Goal: Information Seeking & Learning: Learn about a topic

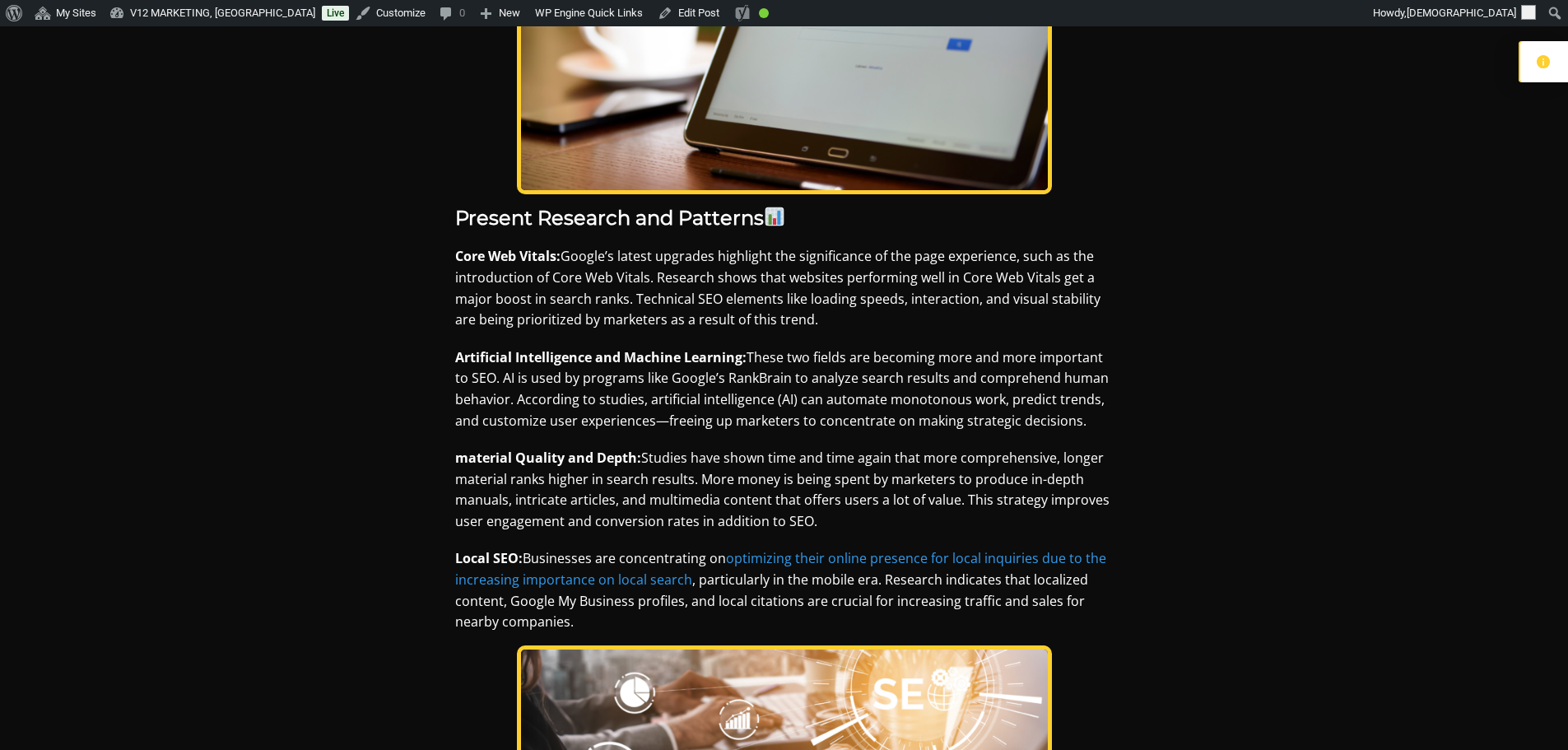
scroll to position [1810, 0]
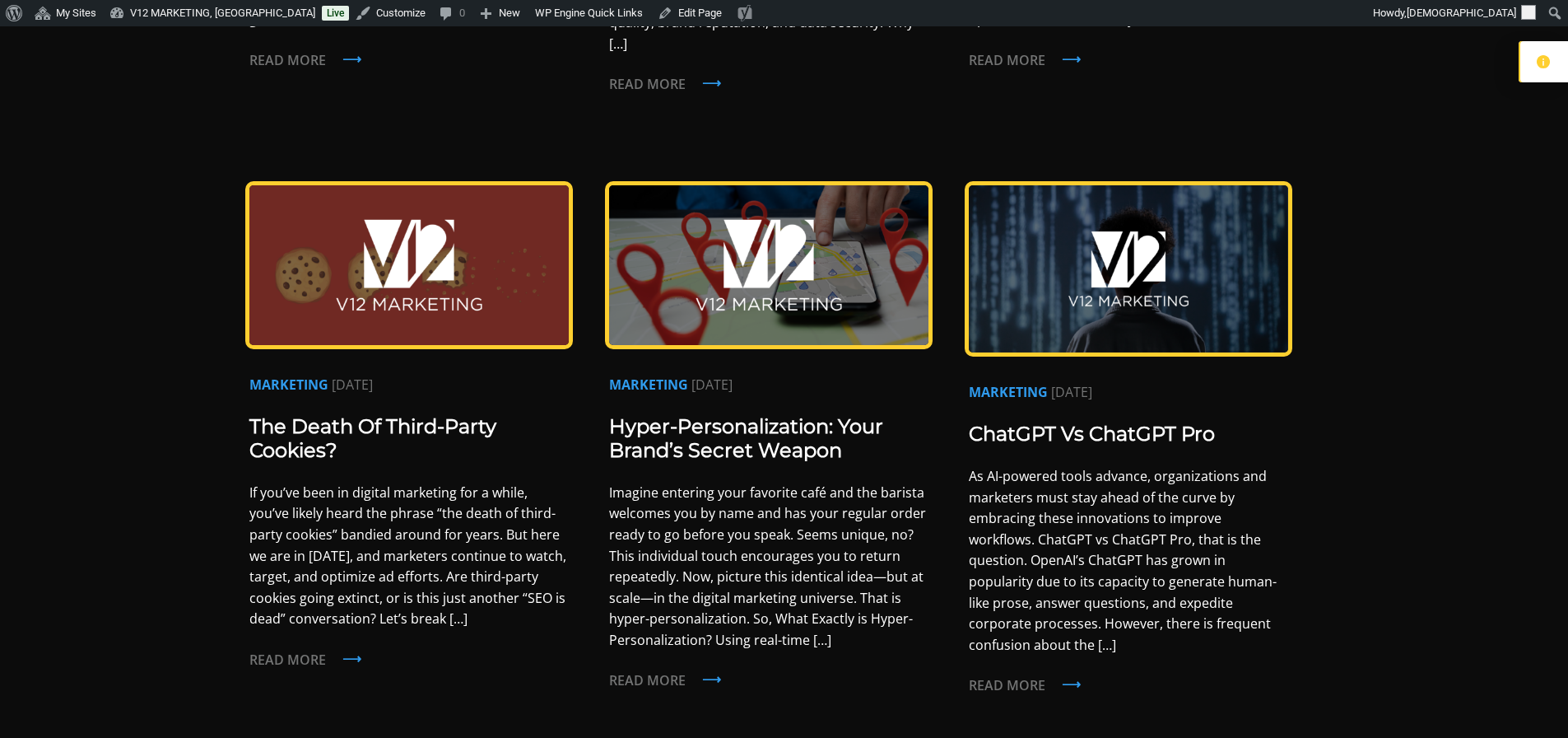
scroll to position [1400, 0]
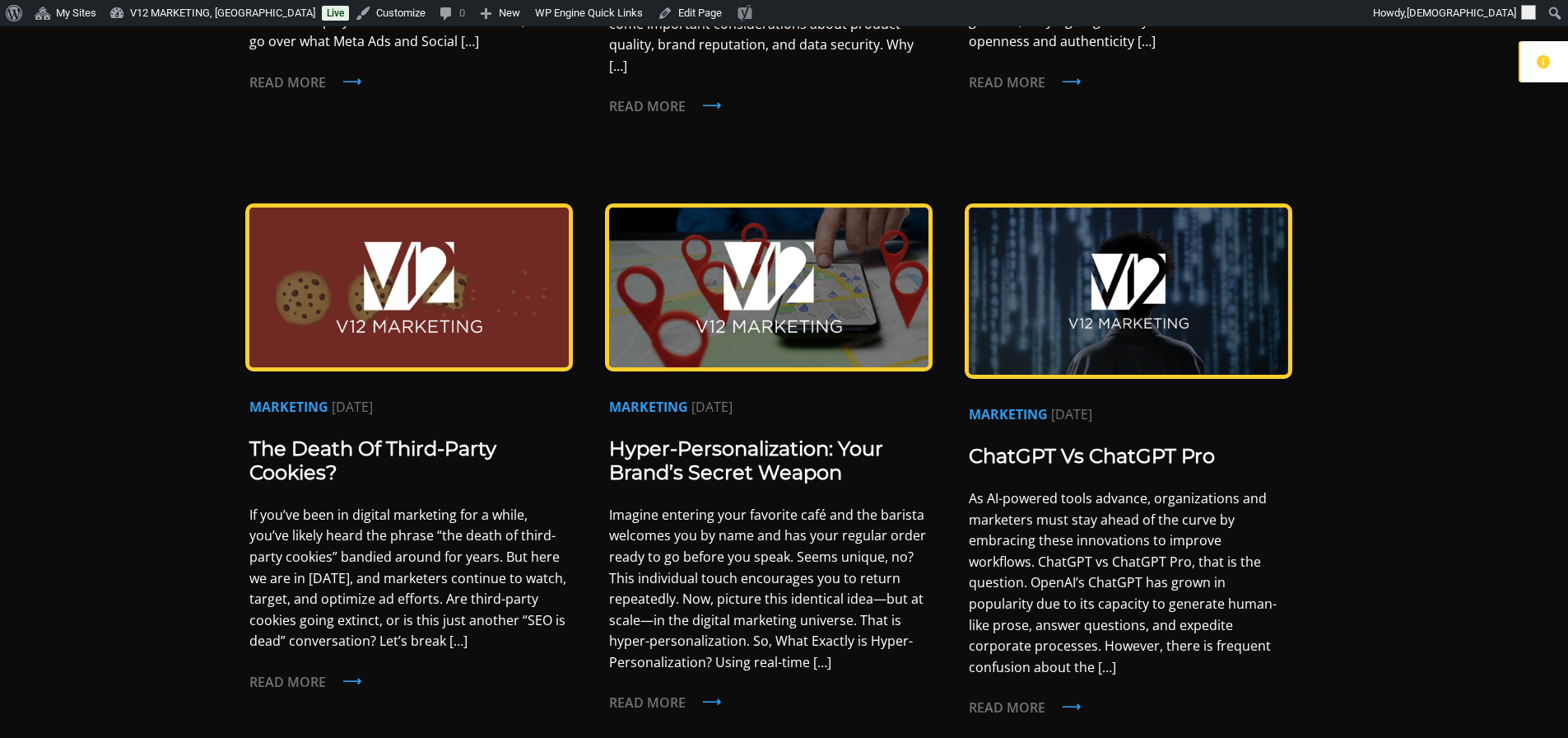
click at [1069, 325] on img at bounding box center [1129, 292] width 319 height 167
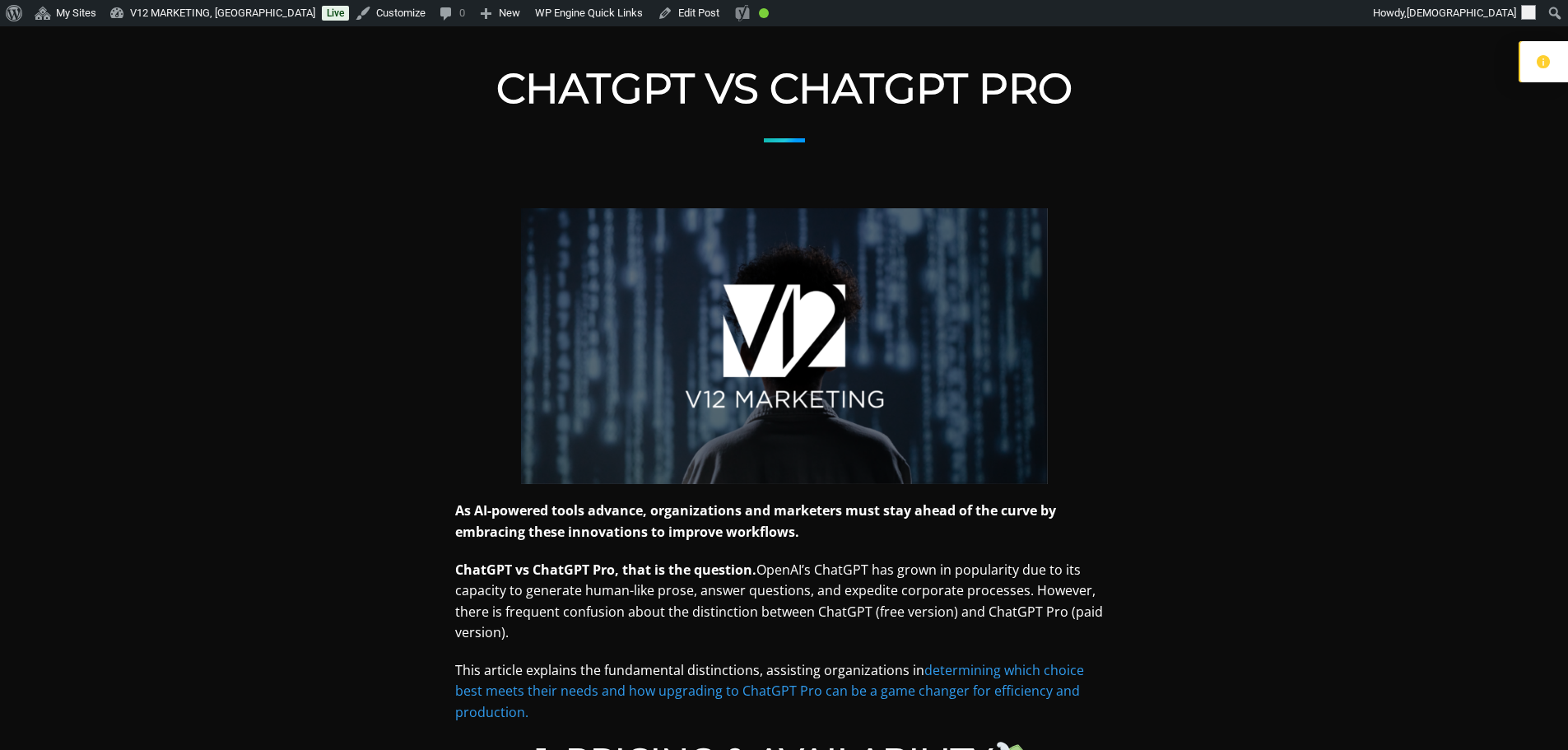
scroll to position [329, 0]
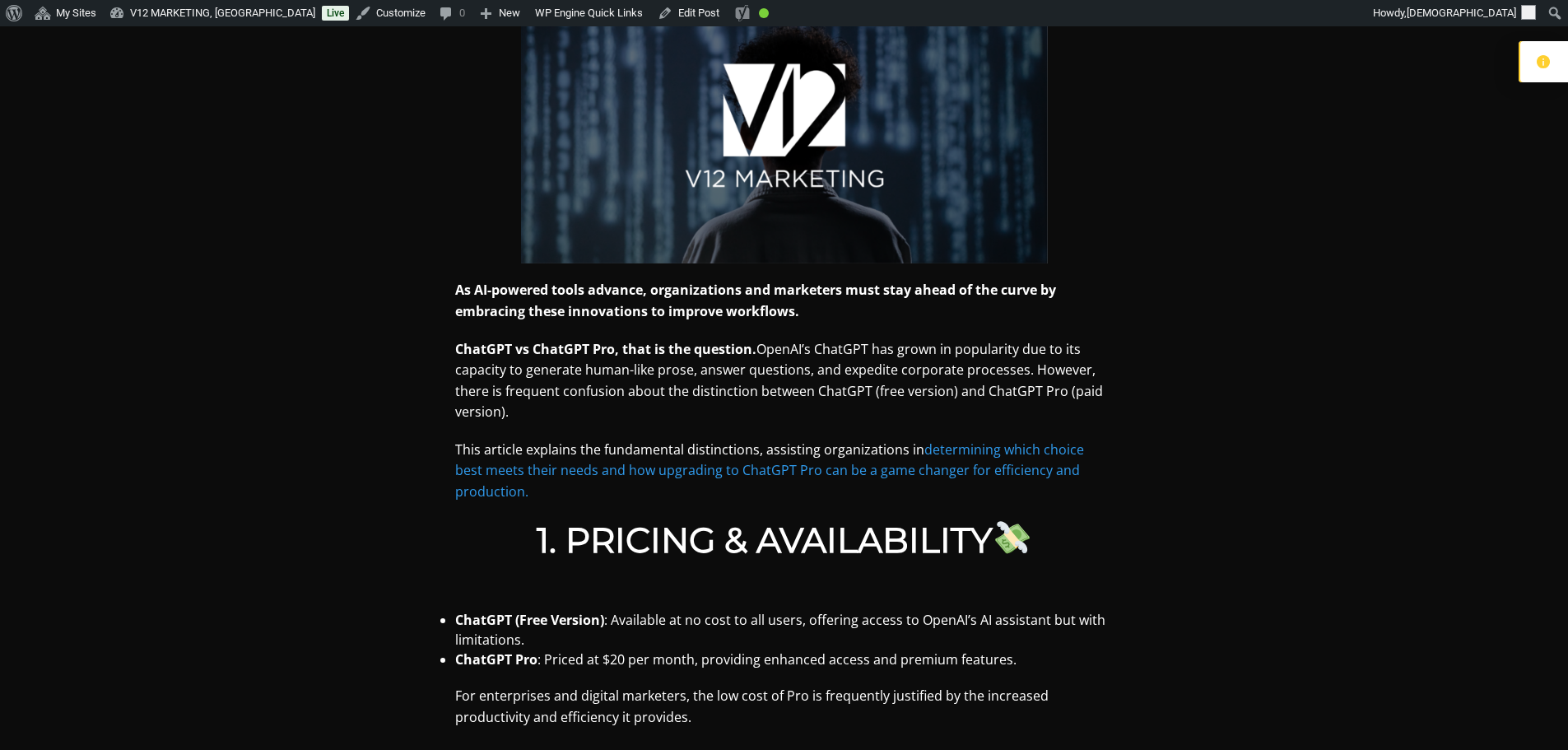
scroll to position [494, 0]
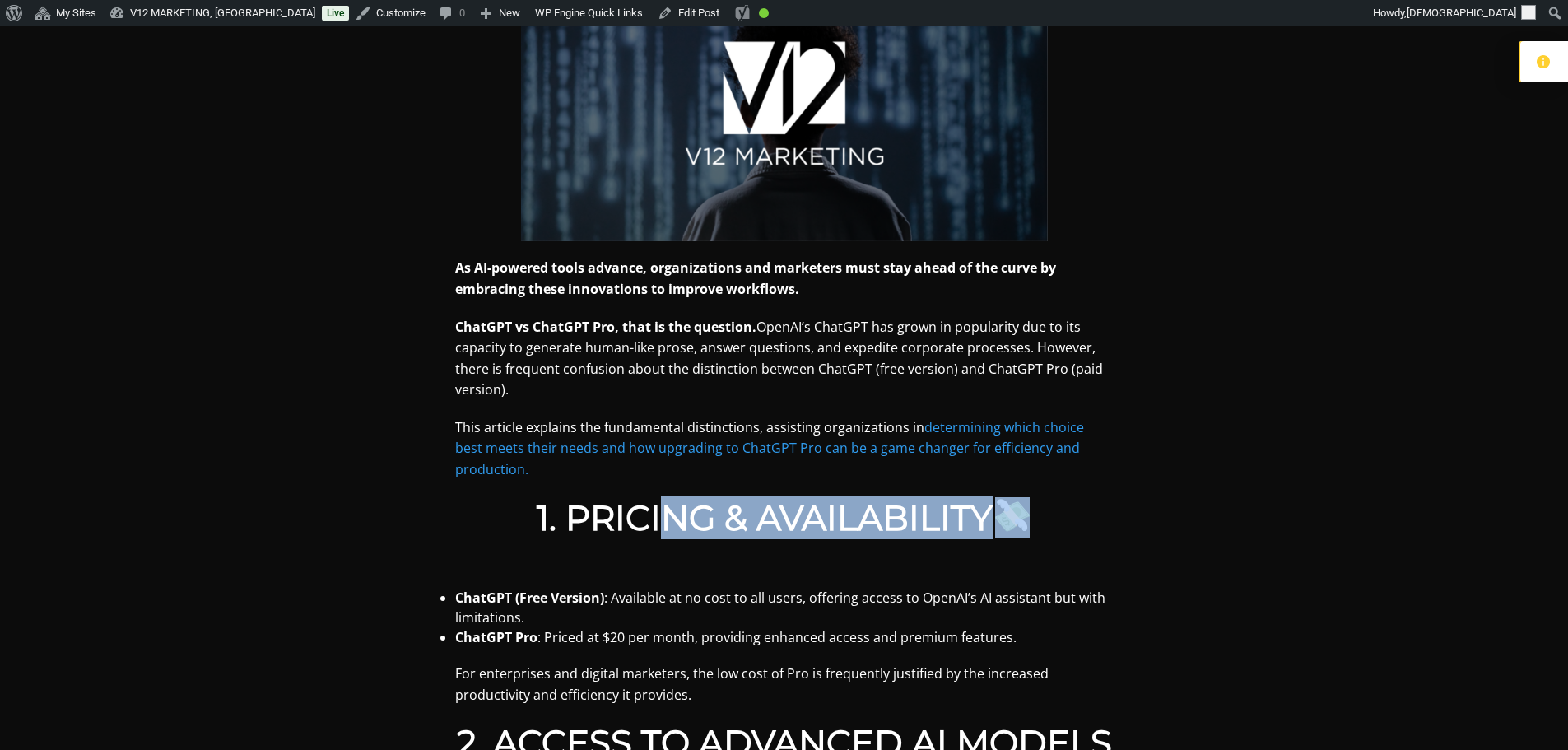
drag, startPoint x: 1040, startPoint y: 513, endPoint x: 658, endPoint y: 526, distance: 382.2
click at [658, 526] on h2 "1. Pricing & Availability" at bounding box center [784, 517] width 658 height 41
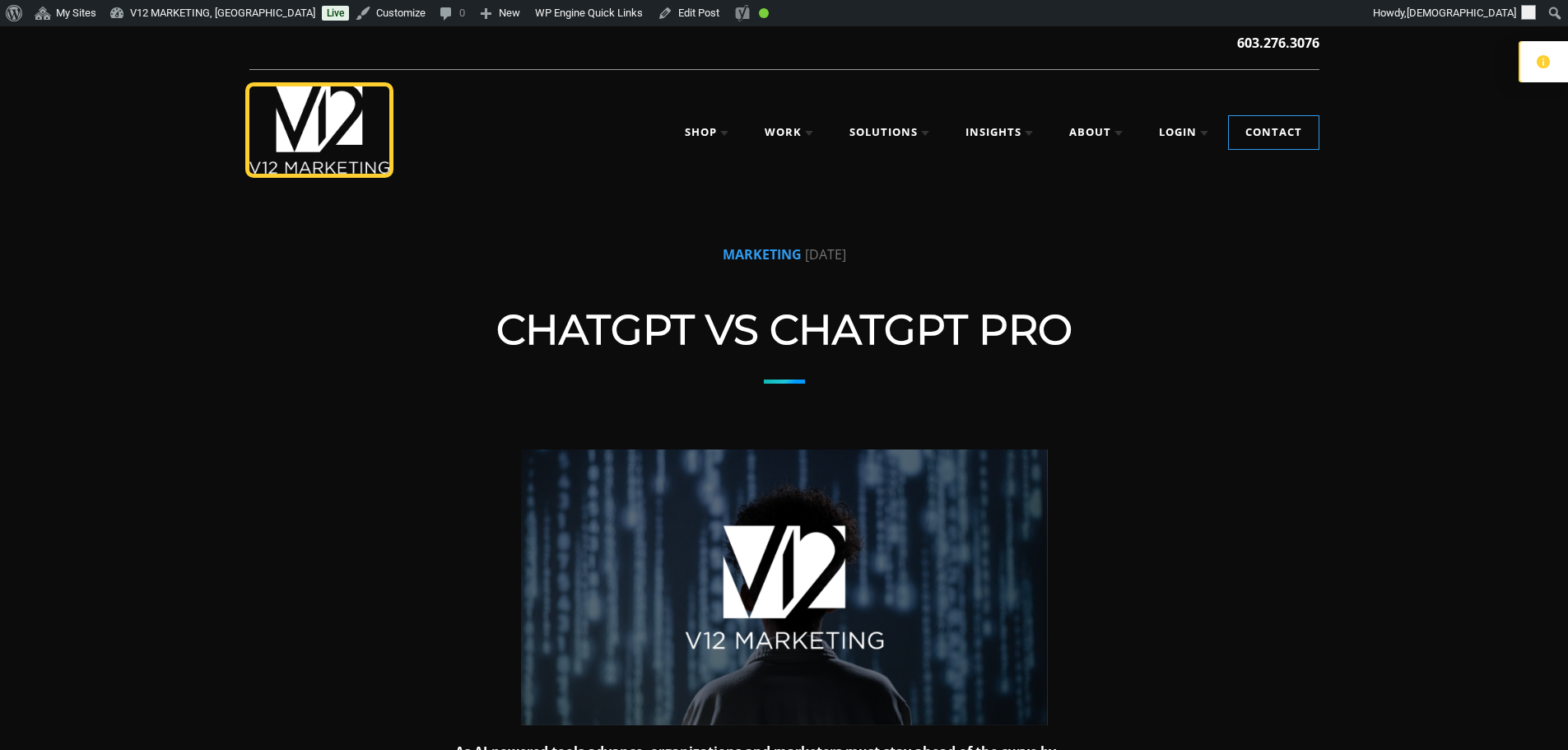
scroll to position [0, 0]
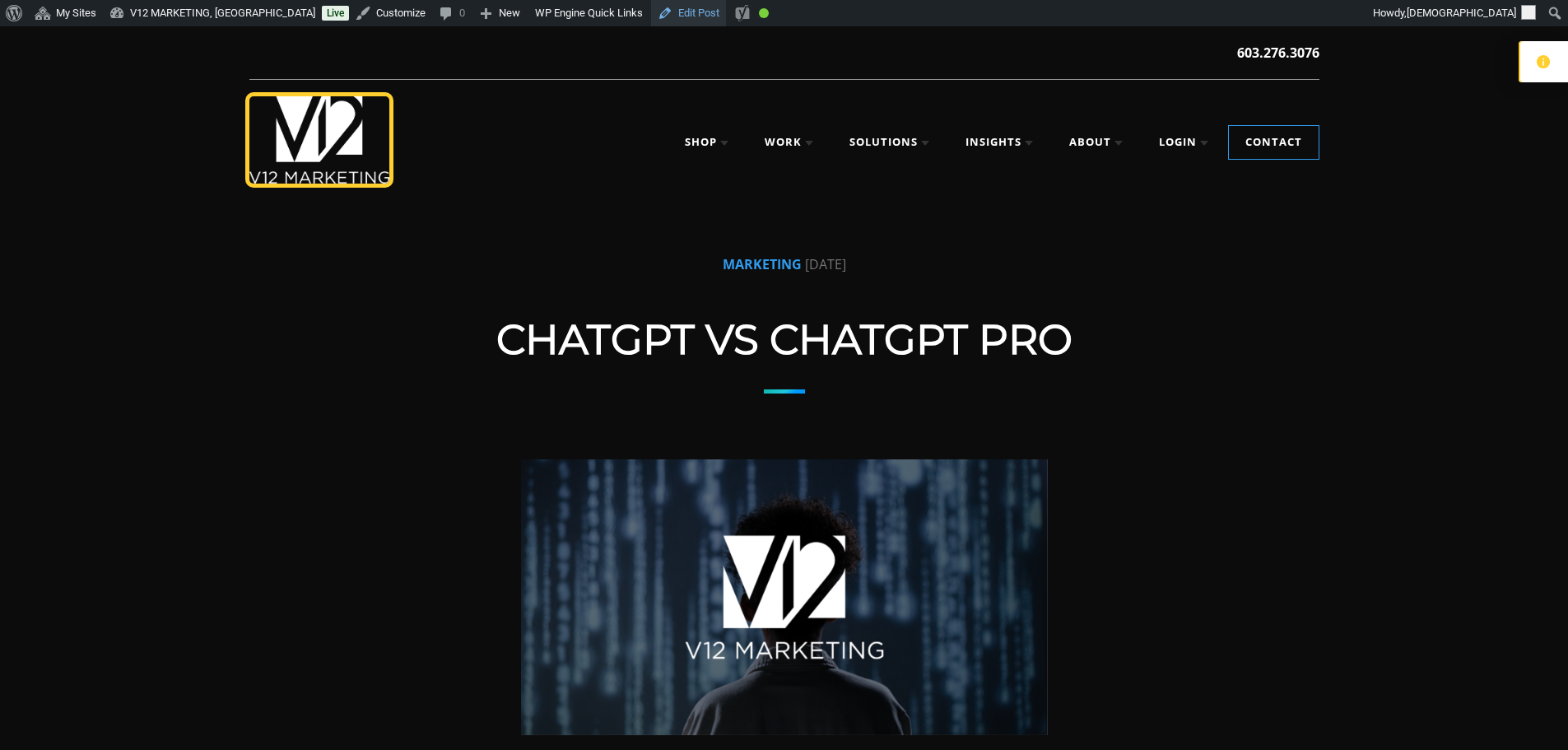
click at [651, 16] on link "Edit Post" at bounding box center [689, 13] width 75 height 26
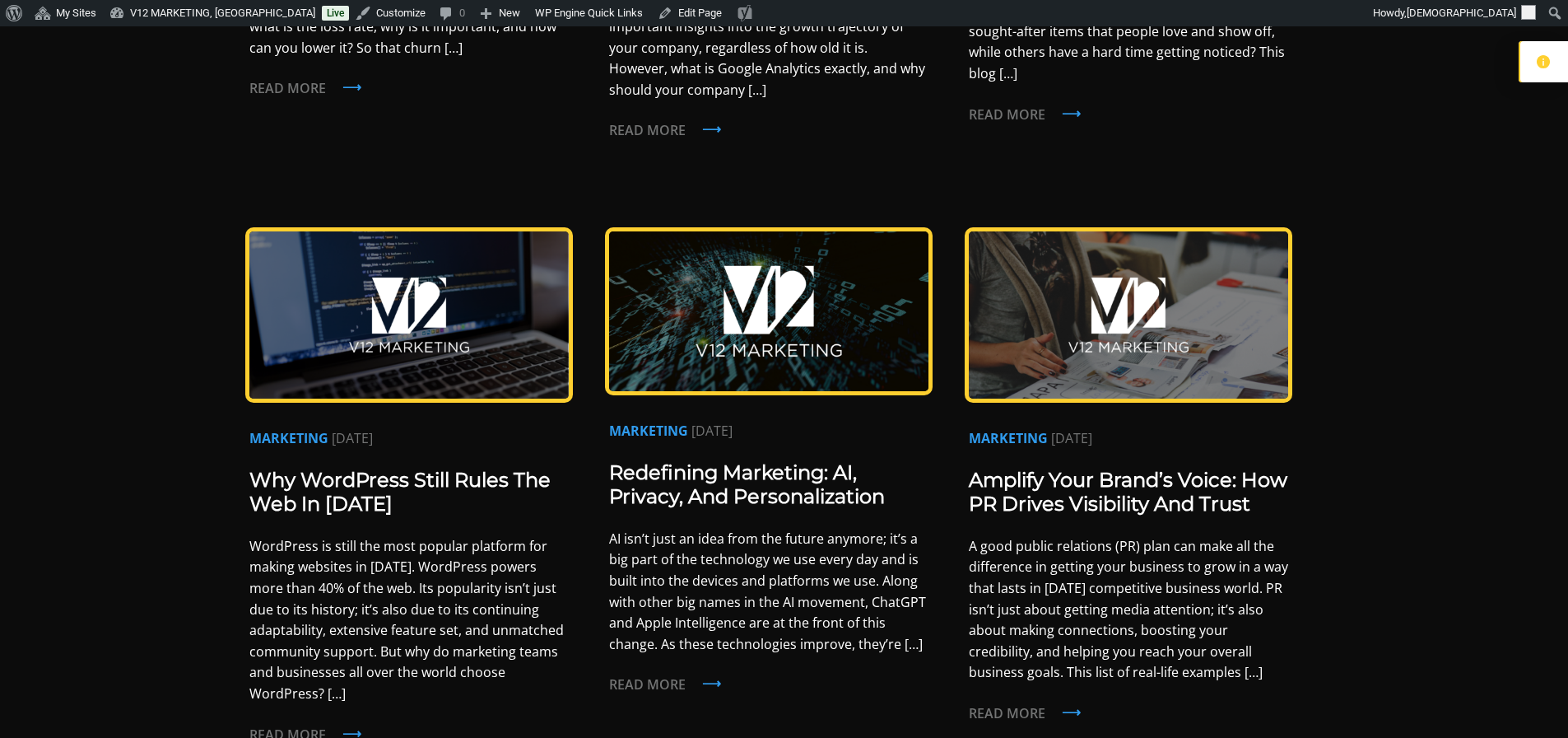
scroll to position [1318, 0]
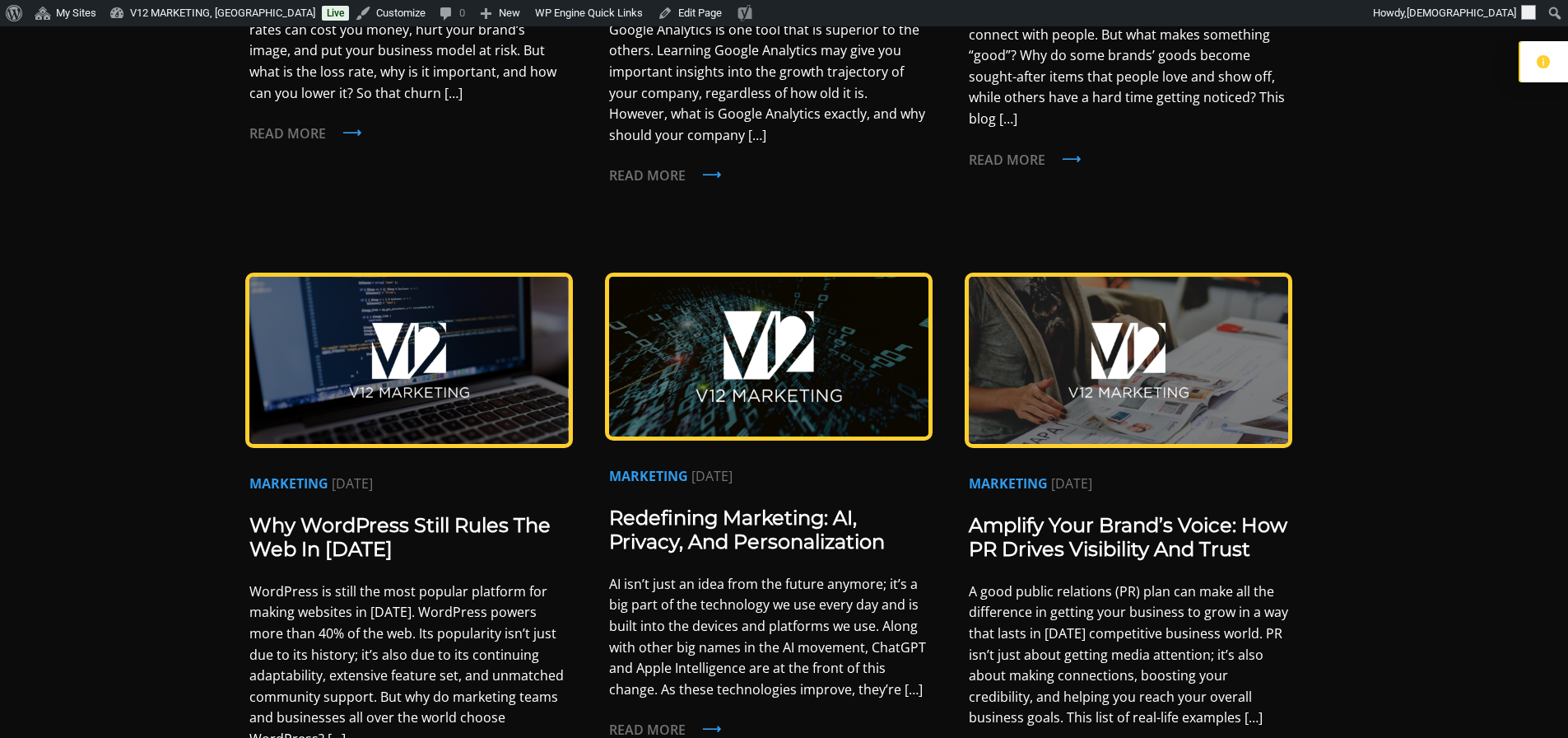
click at [1145, 514] on link "Amplify Your Brand’s Voice: How PR Drives Visibility and Trust" at bounding box center [1128, 537] width 318 height 48
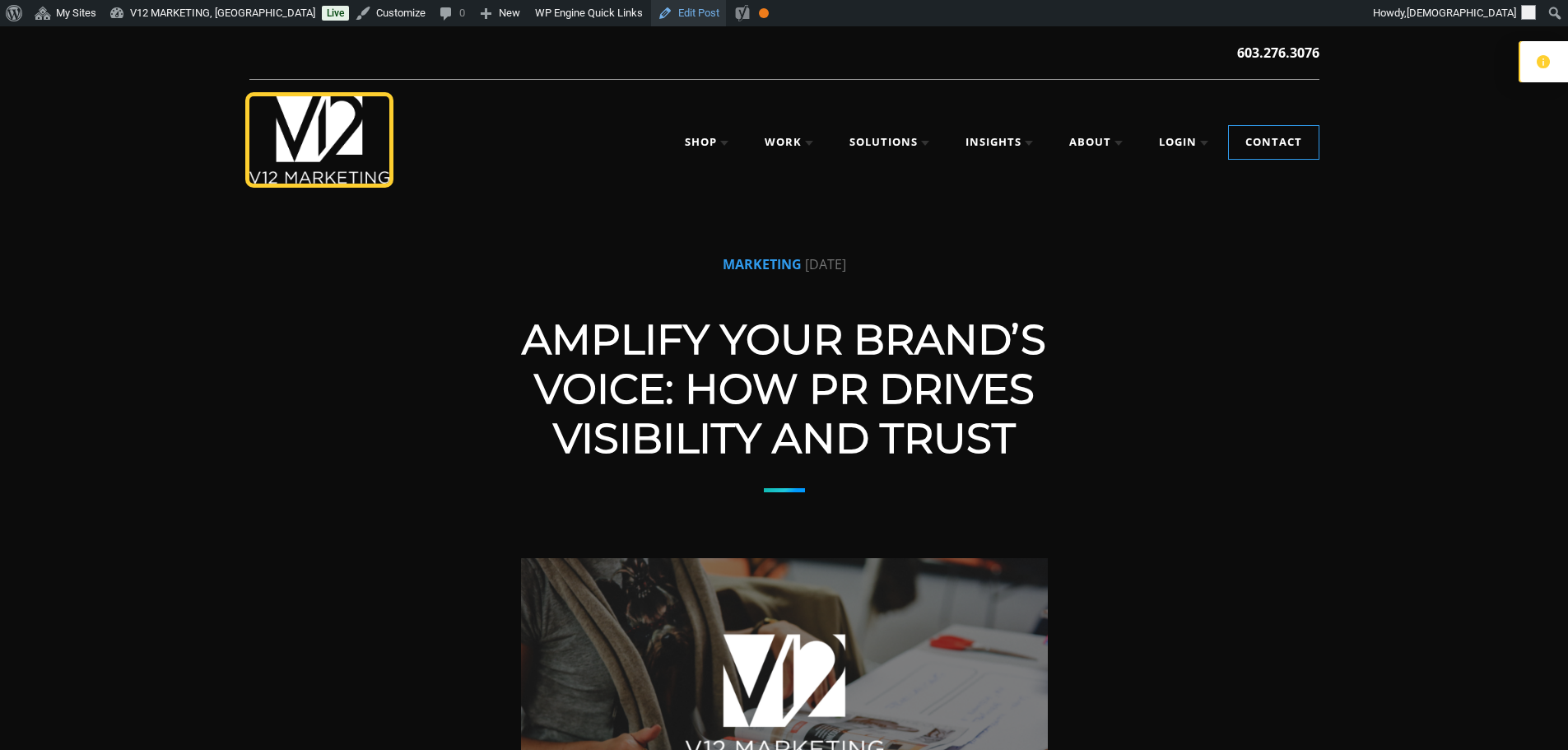
click at [655, 14] on link "Edit Post" at bounding box center [689, 13] width 75 height 26
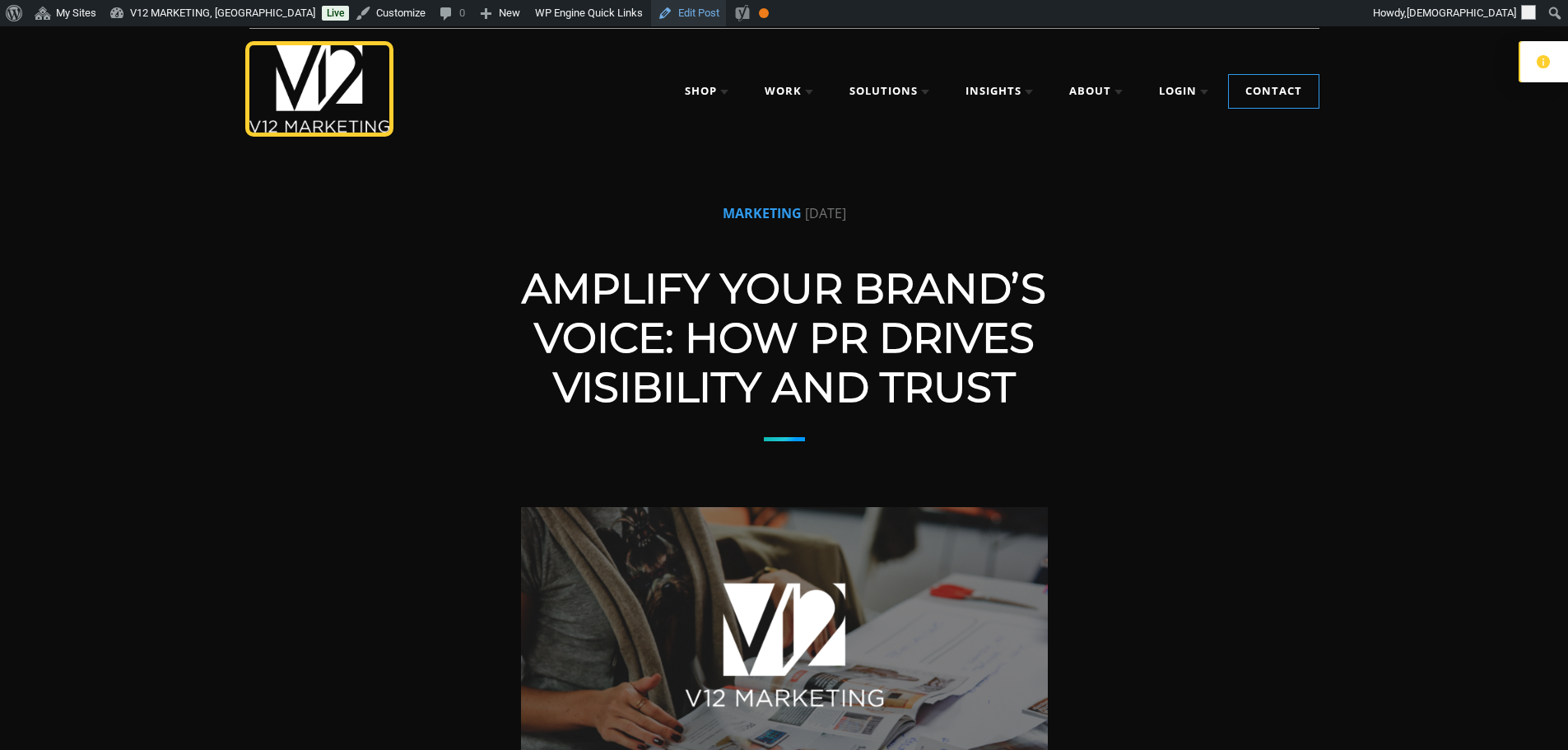
scroll to position [147, 0]
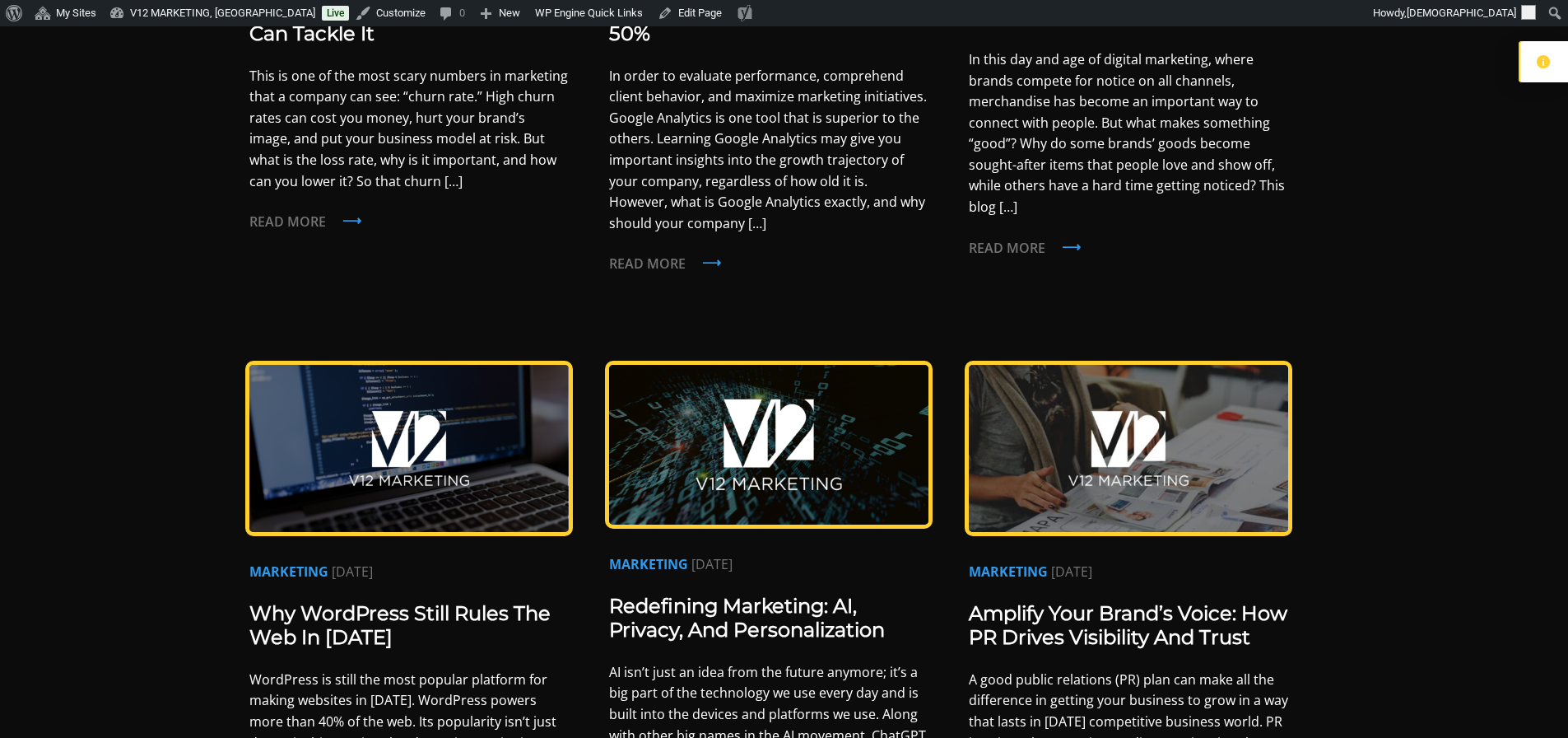
scroll to position [1235, 0]
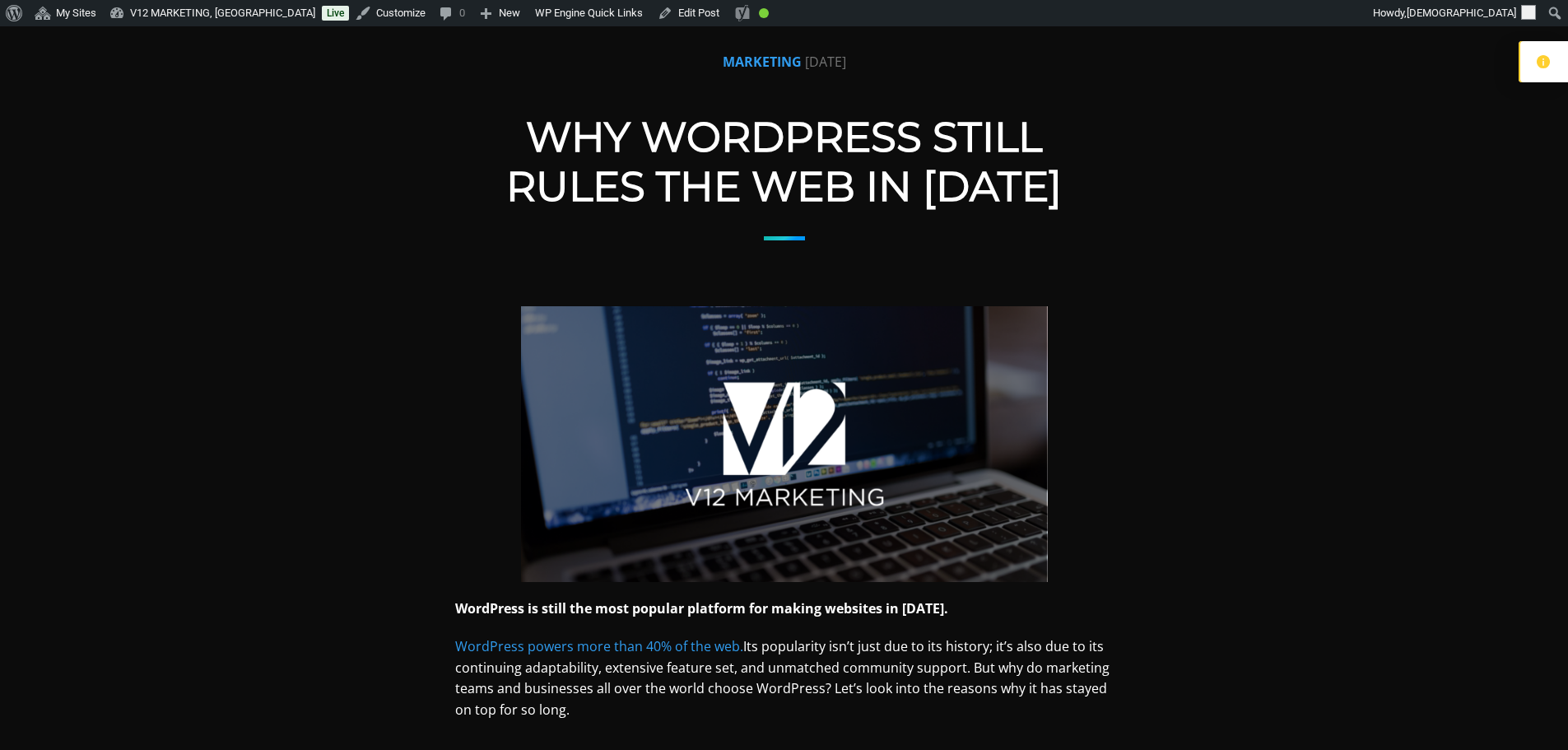
scroll to position [165, 0]
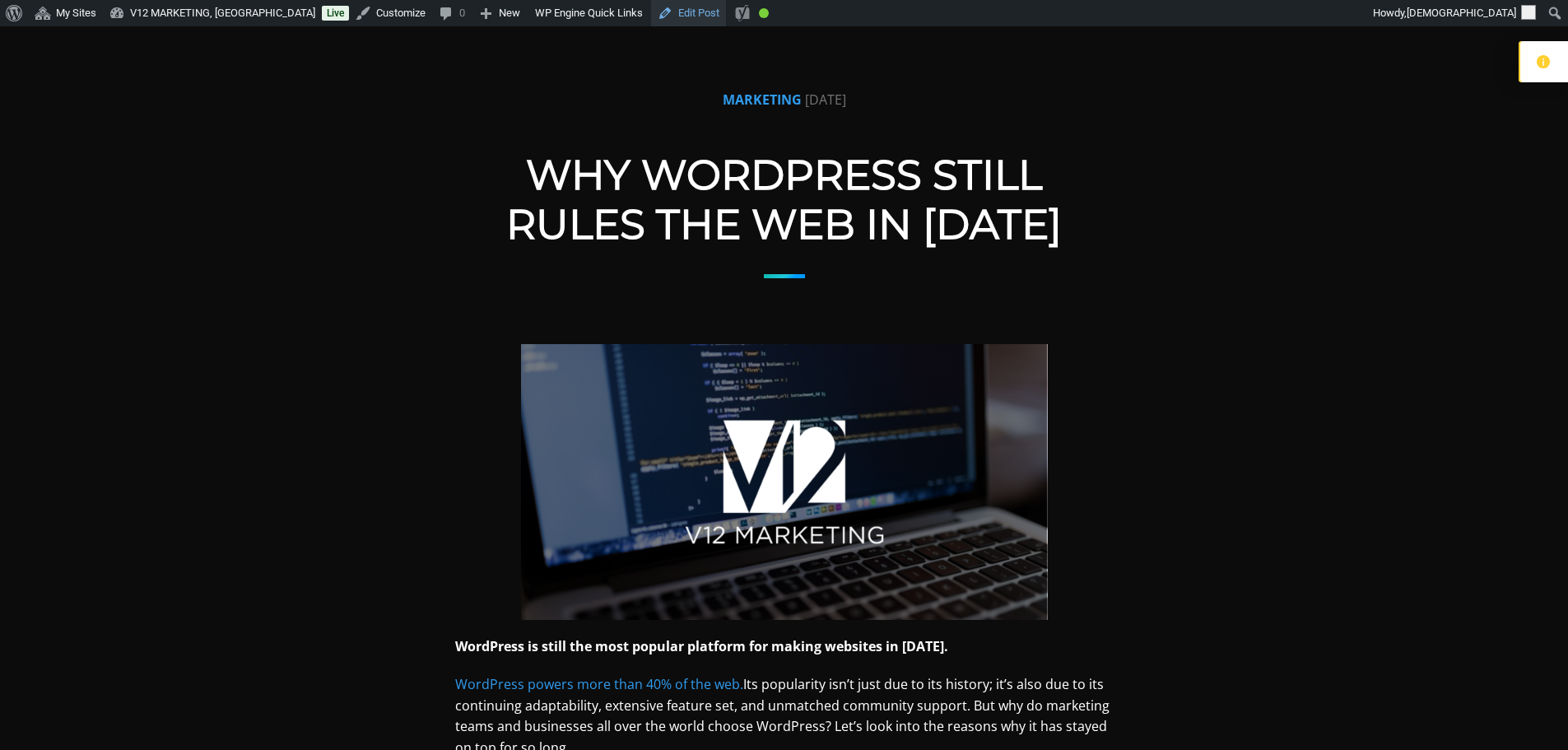
click at [666, 19] on link "Edit Post" at bounding box center [689, 13] width 75 height 26
